Goal: Transaction & Acquisition: Purchase product/service

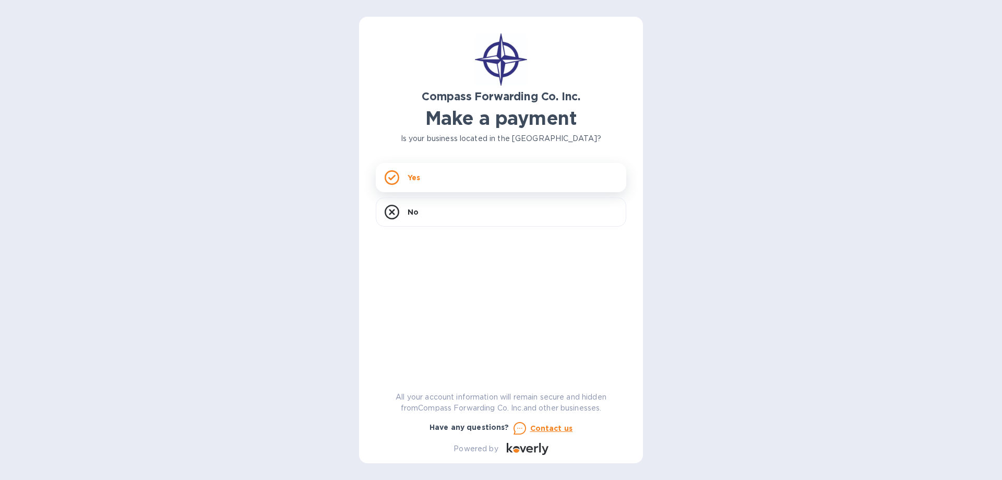
click at [445, 180] on div "Yes" at bounding box center [501, 177] width 251 height 29
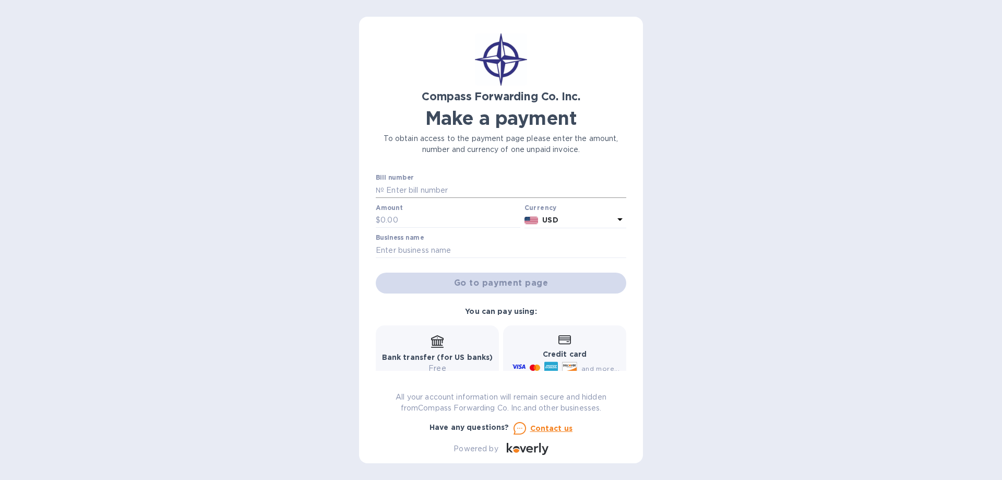
click at [411, 188] on input "text" at bounding box center [505, 190] width 242 height 16
click at [376, 189] on p "№" at bounding box center [380, 190] width 8 height 11
click at [409, 187] on input "text" at bounding box center [505, 190] width 242 height 16
type input "S"
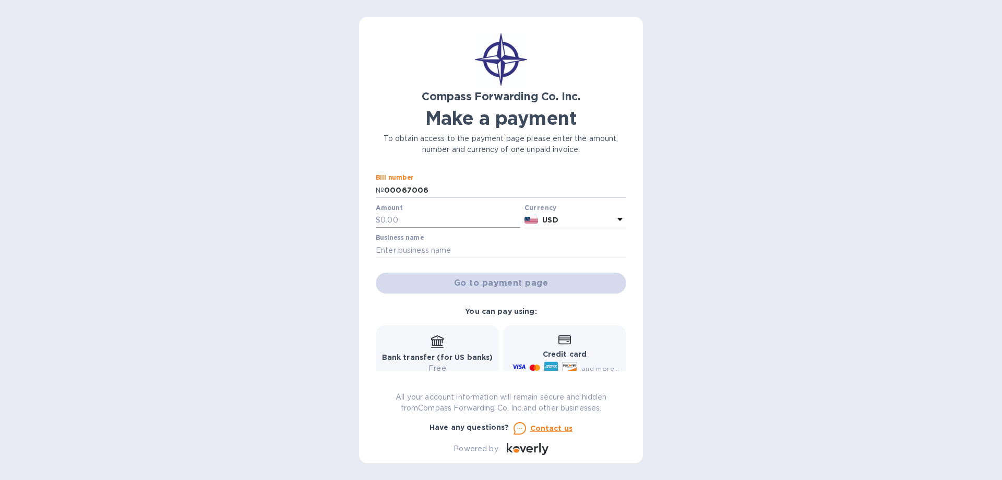
type input "00067006"
click at [412, 213] on input "text" at bounding box center [451, 220] width 140 height 16
type input "3,073.14"
click at [393, 253] on input "text" at bounding box center [501, 250] width 251 height 16
type input "WIN AVIATION MAINTENANCE"
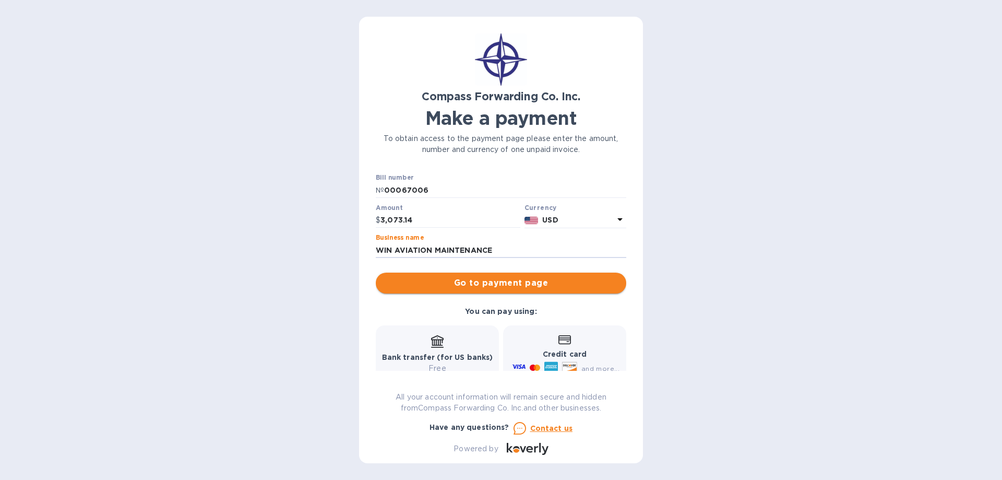
click at [441, 279] on span "Go to payment page" at bounding box center [501, 283] width 234 height 13
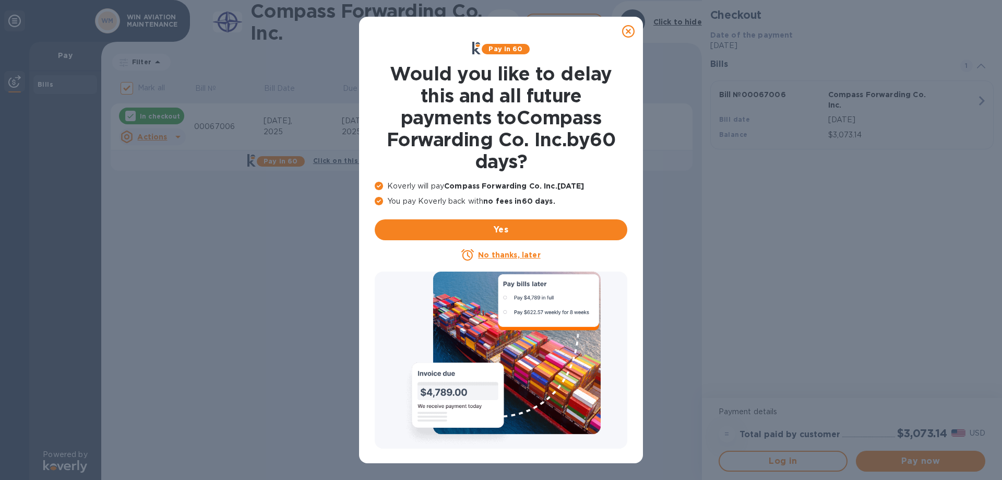
click at [628, 27] on icon at bounding box center [628, 31] width 13 height 13
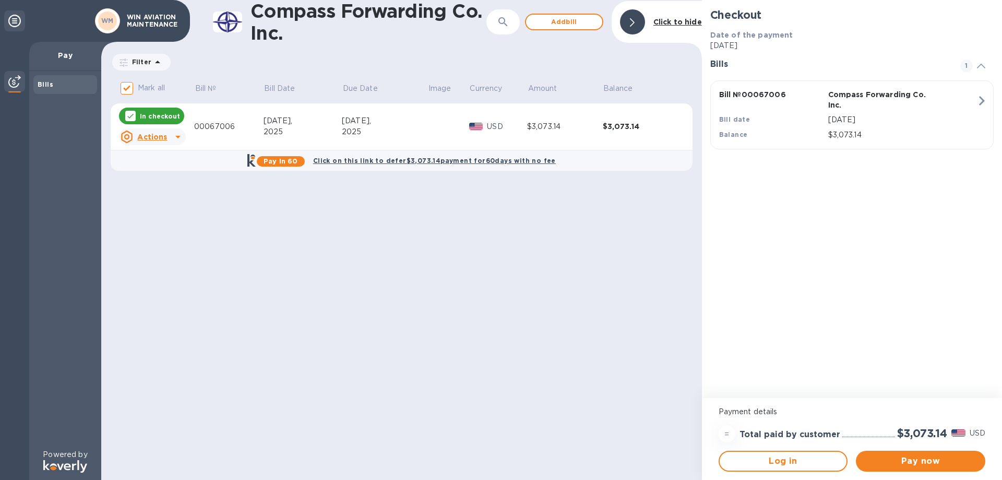
click at [339, 125] on div "[DATE]," at bounding box center [303, 120] width 78 height 11
click at [911, 458] on span "Pay now" at bounding box center [920, 461] width 113 height 13
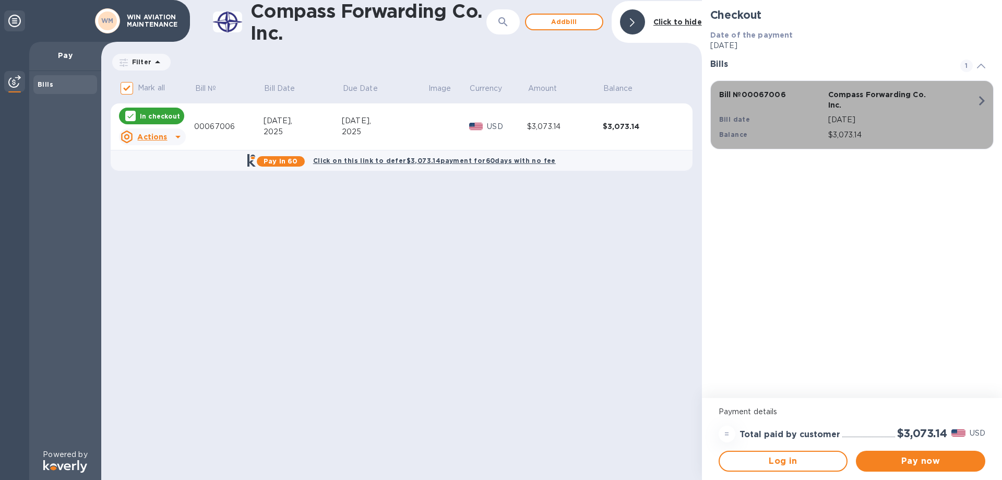
click at [979, 97] on icon "button" at bounding box center [981, 100] width 19 height 19
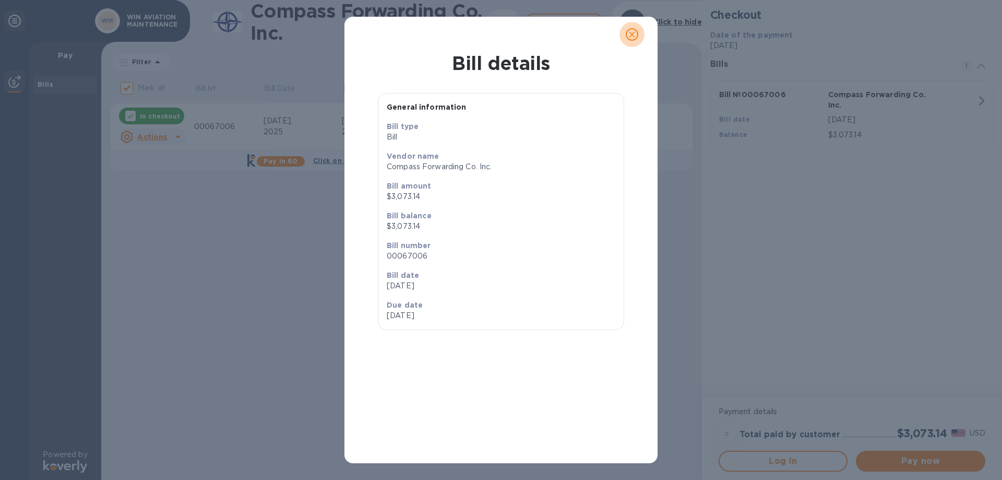
click at [636, 35] on icon "close" at bounding box center [632, 34] width 10 height 10
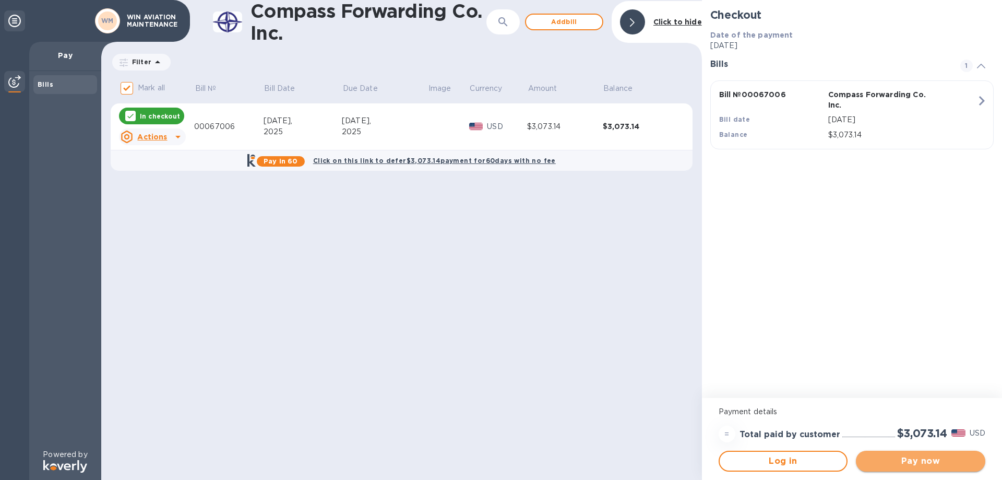
click at [893, 458] on span "Pay now" at bounding box center [920, 461] width 113 height 13
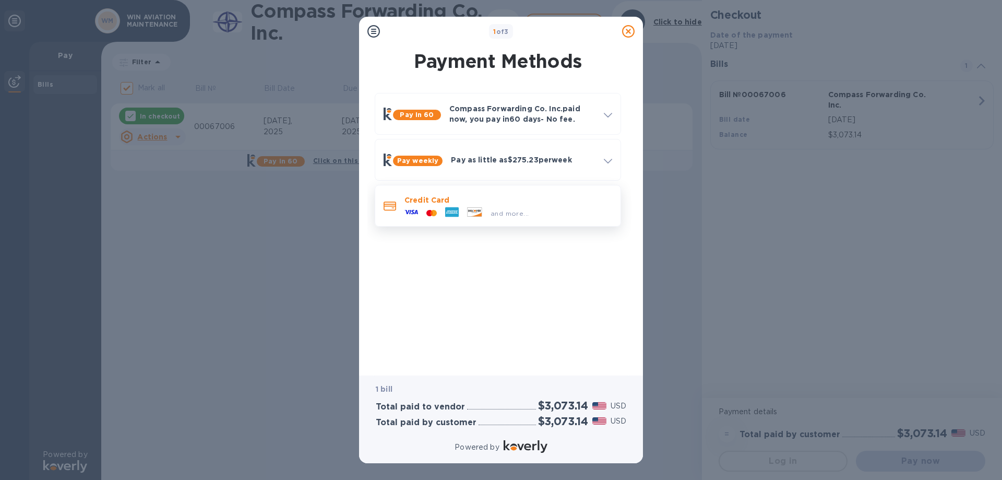
click at [431, 212] on icon at bounding box center [431, 212] width 3 height 5
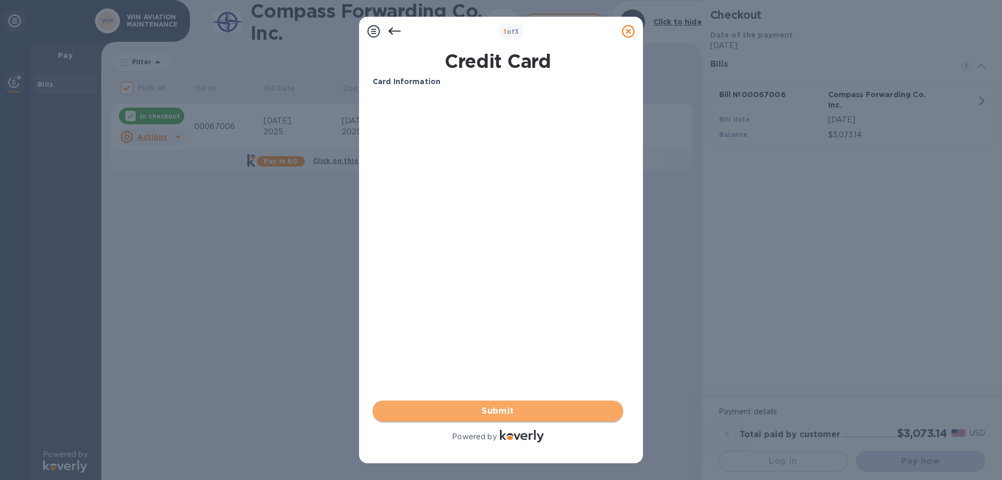
click at [468, 408] on span "Submit" at bounding box center [498, 411] width 234 height 13
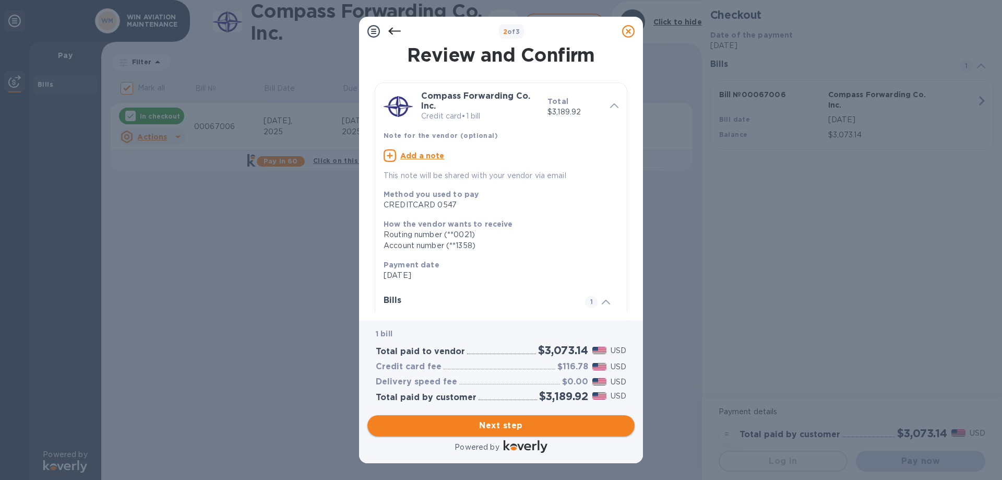
click at [477, 423] on span "Next step" at bounding box center [501, 425] width 251 height 13
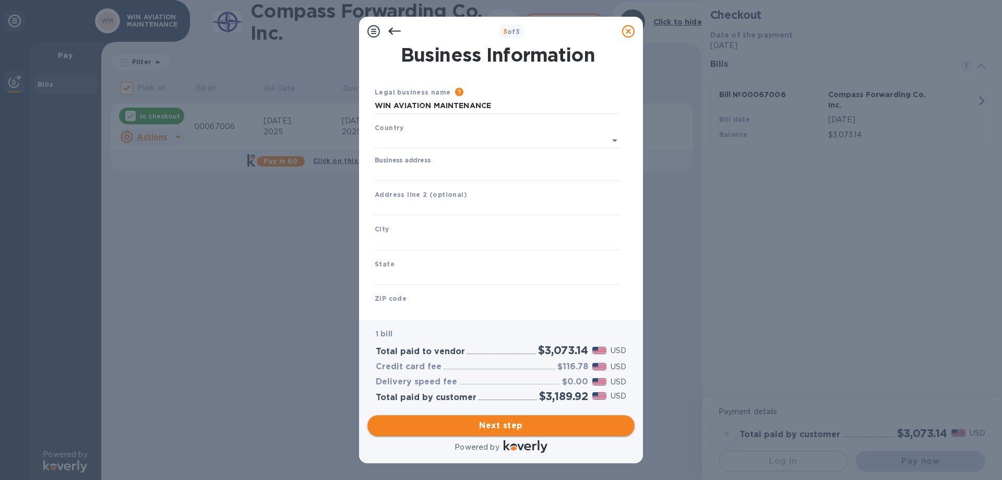
type input "[GEOGRAPHIC_DATA]"
click at [391, 166] on input "Business address" at bounding box center [498, 171] width 246 height 16
type input "[STREET_ADDRESS]"
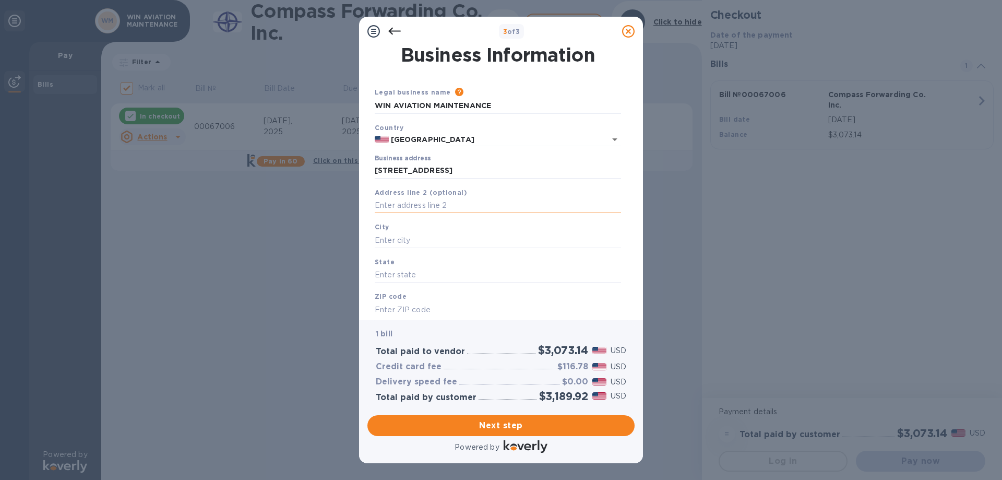
click at [396, 205] on input "text" at bounding box center [498, 206] width 246 height 16
click at [393, 237] on input "text" at bounding box center [498, 240] width 246 height 16
type input "d"
type input "DeKalb"
click at [423, 276] on input "text" at bounding box center [498, 275] width 246 height 16
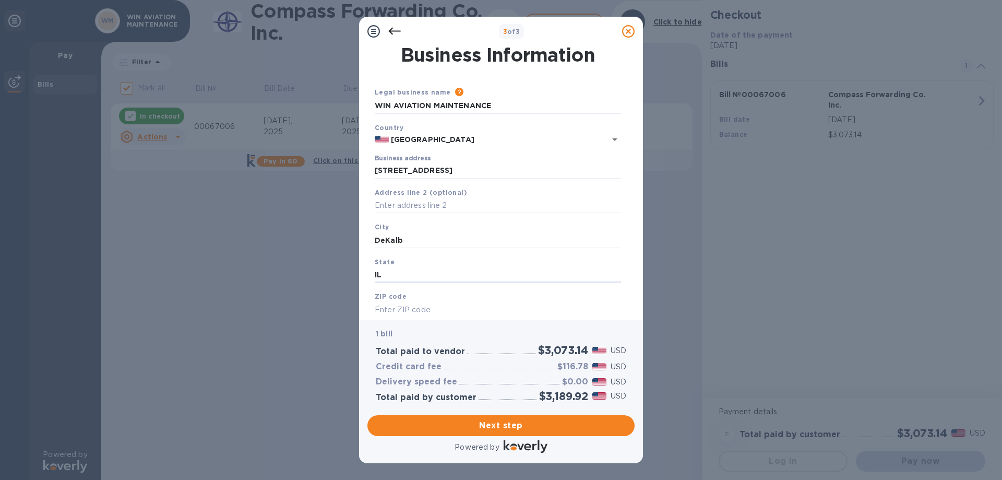
type input "IL"
click at [388, 301] on div "ZIP code" at bounding box center [498, 304] width 255 height 35
click at [388, 312] on input "text" at bounding box center [498, 310] width 246 height 16
type input "60115"
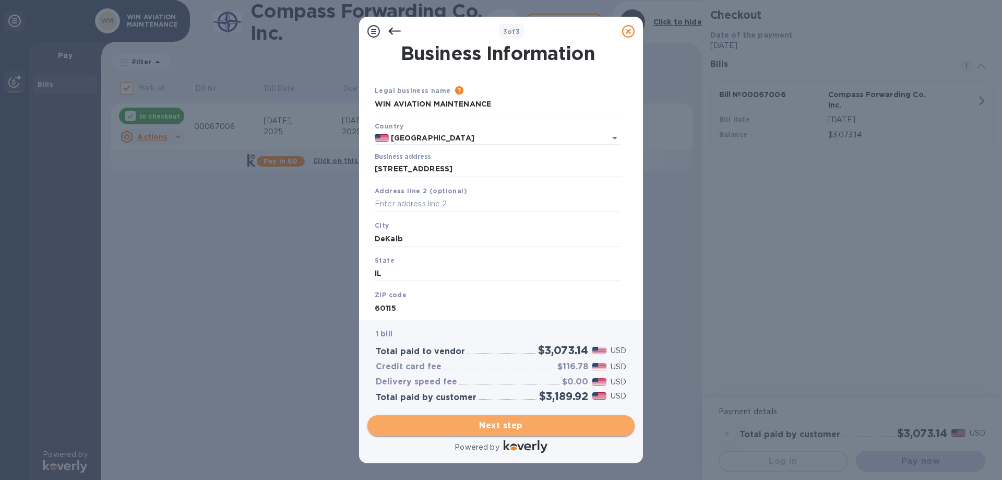
click at [558, 425] on span "Next step" at bounding box center [501, 425] width 251 height 13
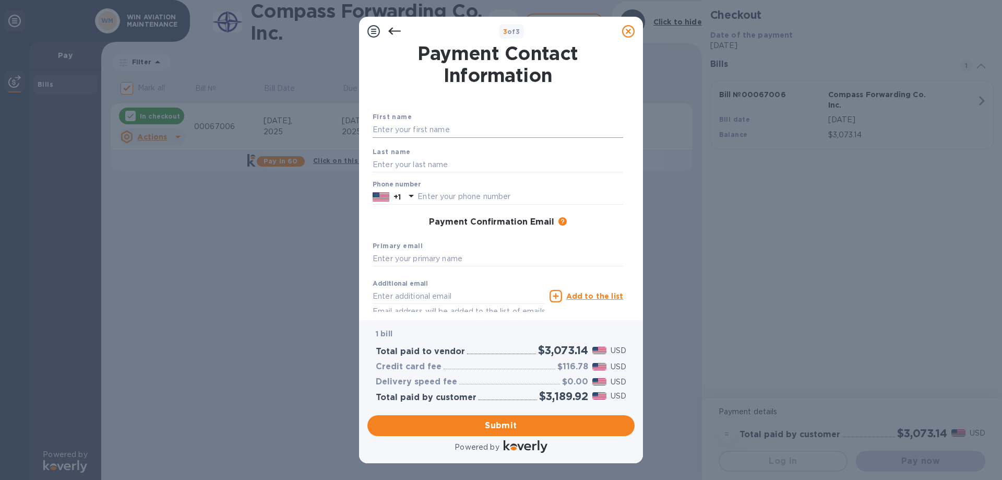
click at [440, 130] on input "text" at bounding box center [498, 130] width 251 height 16
type input "[PERSON_NAME]"
click at [398, 161] on input "text" at bounding box center [498, 165] width 251 height 16
type input "[PERSON_NAME]"
click at [419, 195] on input "text" at bounding box center [521, 197] width 206 height 16
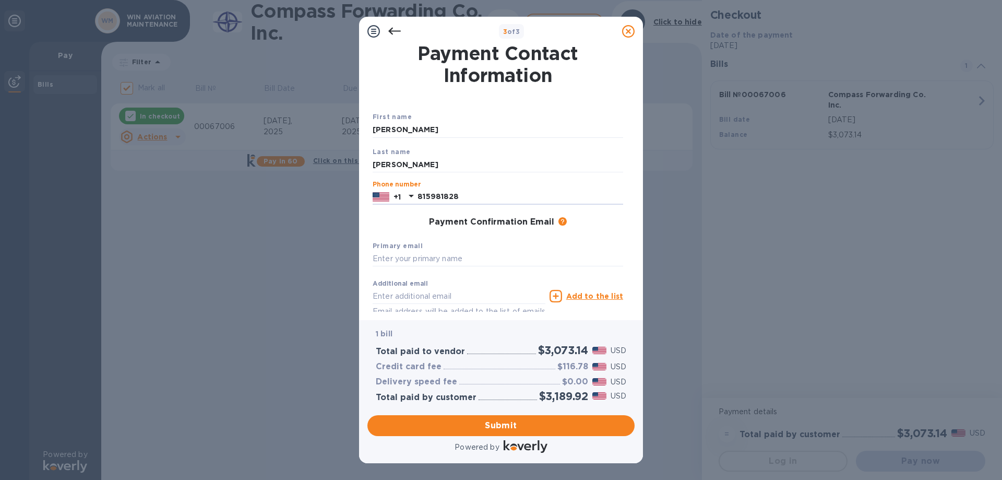
type input "8159818284"
type input "[PERSON_NAME][EMAIL_ADDRESS][DOMAIN_NAME]"
type input "8159818284"
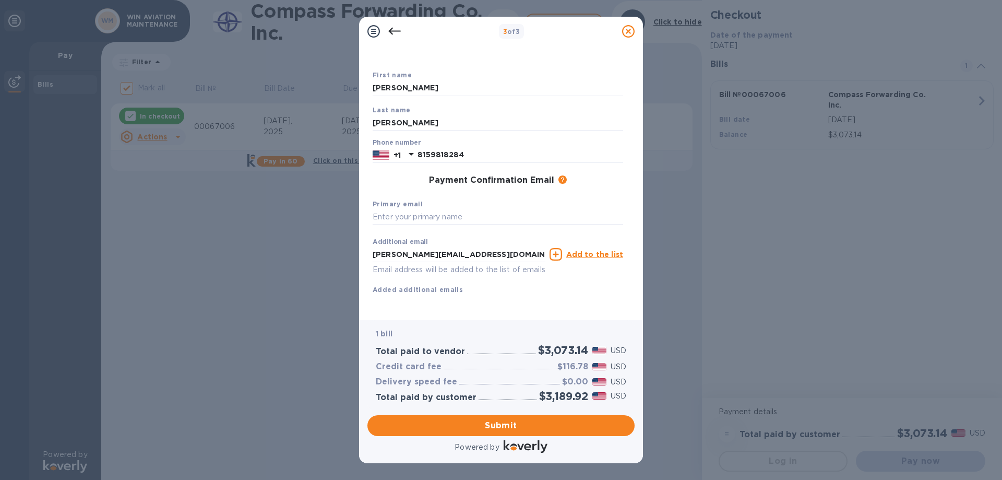
scroll to position [0, 0]
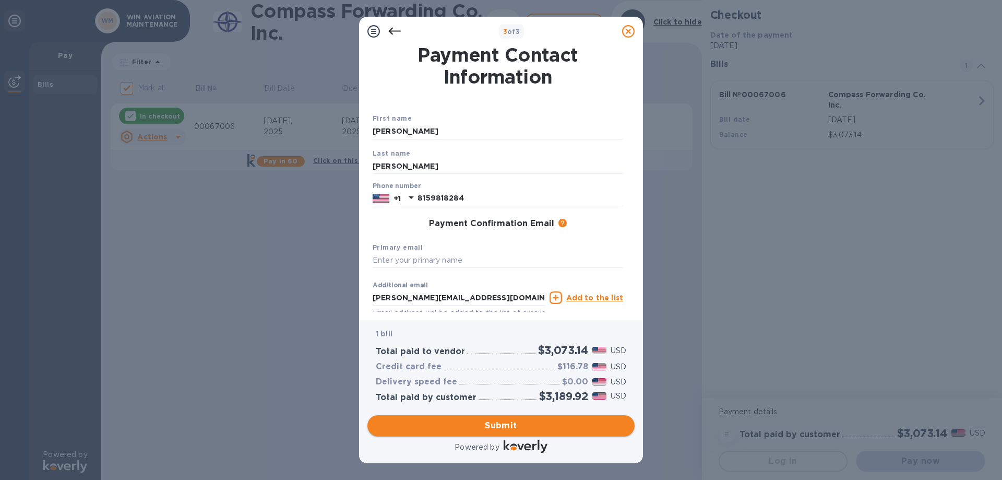
click at [463, 427] on span "Submit" at bounding box center [501, 425] width 251 height 13
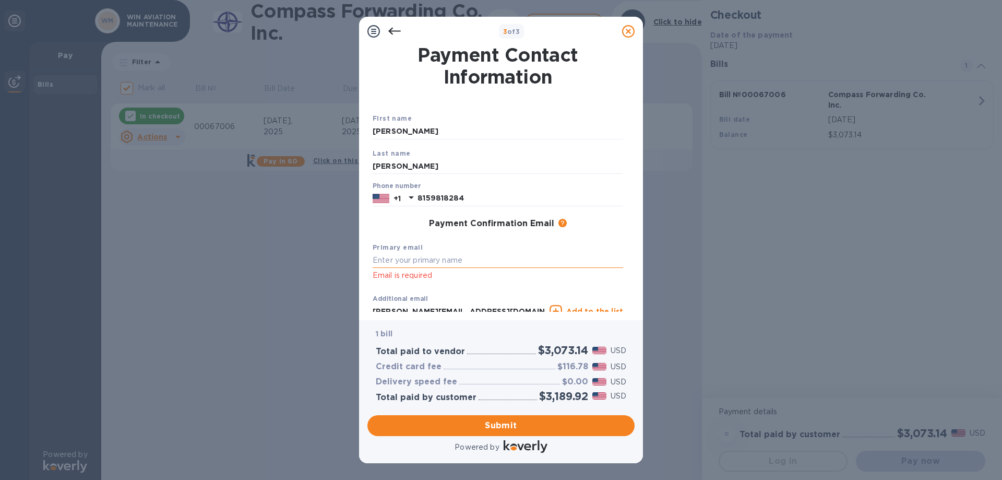
click at [407, 261] on input "text" at bounding box center [498, 261] width 251 height 16
type input "[PERSON_NAME][EMAIL_ADDRESS][DOMAIN_NAME]"
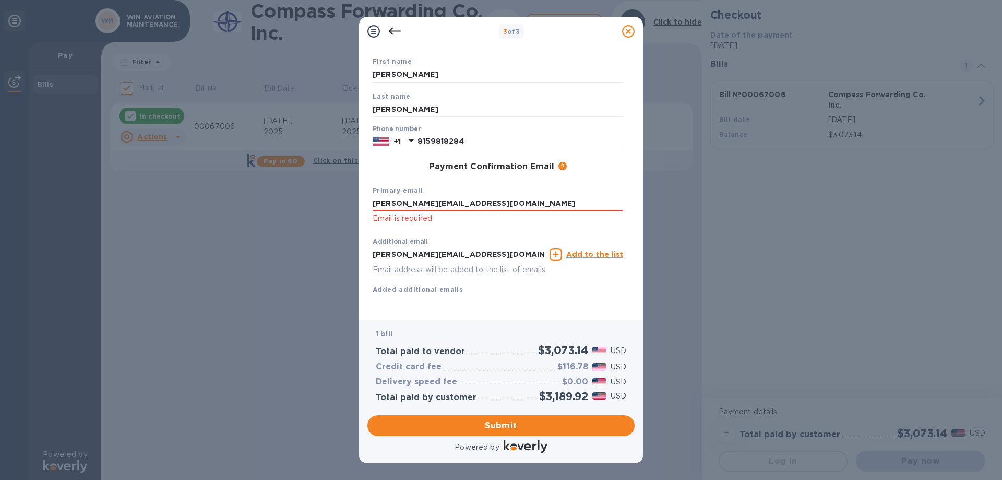
scroll to position [69, 0]
click at [441, 422] on span "Submit" at bounding box center [501, 425] width 251 height 13
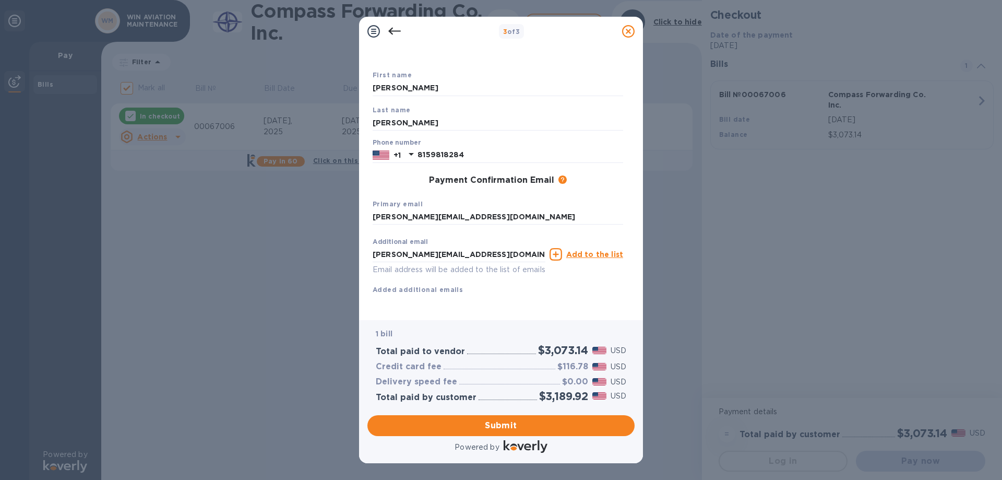
scroll to position [55, 0]
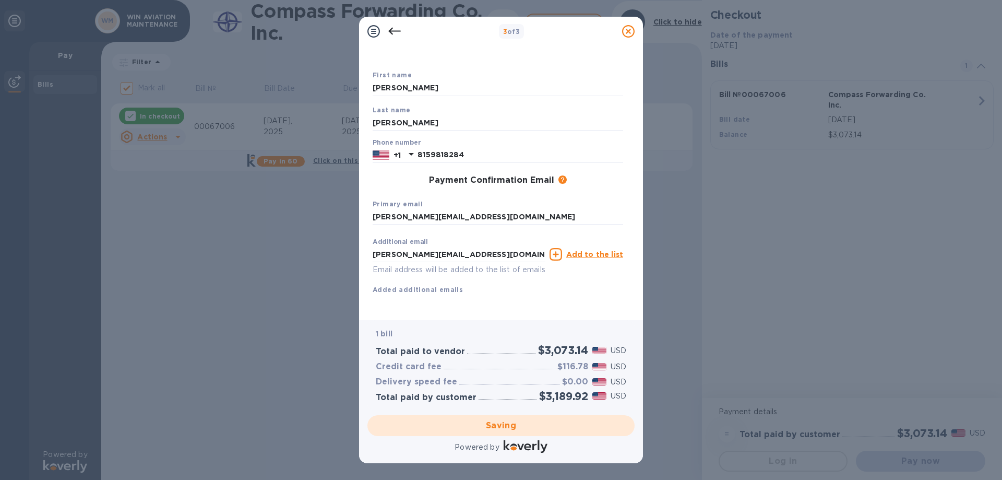
checkbox input "false"
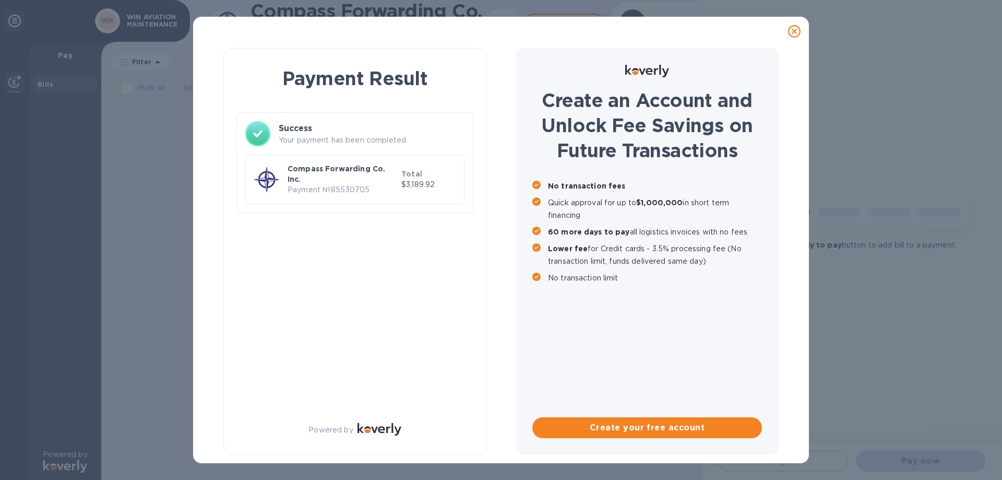
scroll to position [0, 0]
